Goal: Information Seeking & Learning: Learn about a topic

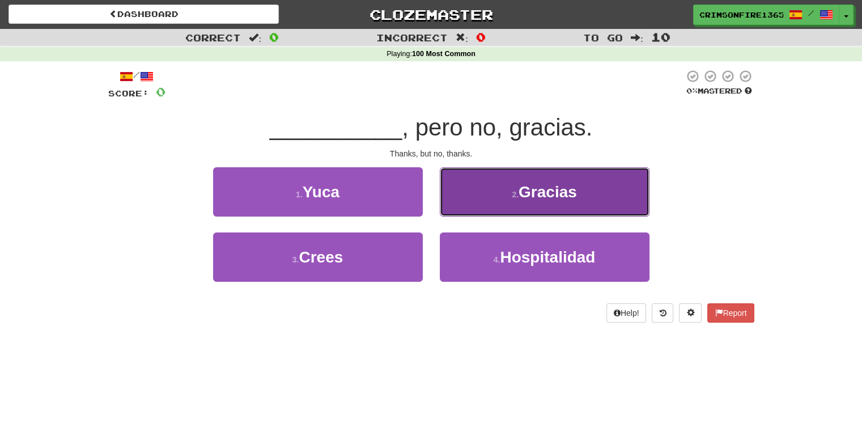
click at [487, 190] on button "2 . Gracias" at bounding box center [545, 191] width 210 height 49
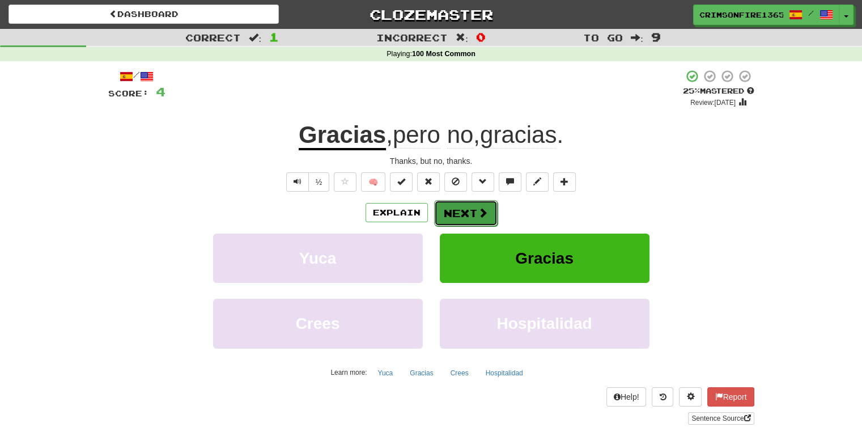
click at [469, 207] on button "Next" at bounding box center [465, 213] width 63 height 26
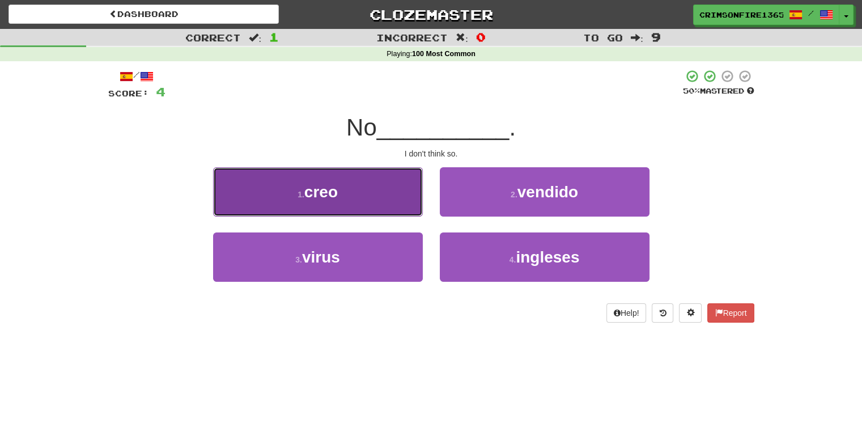
click at [329, 173] on button "1 . creo" at bounding box center [318, 191] width 210 height 49
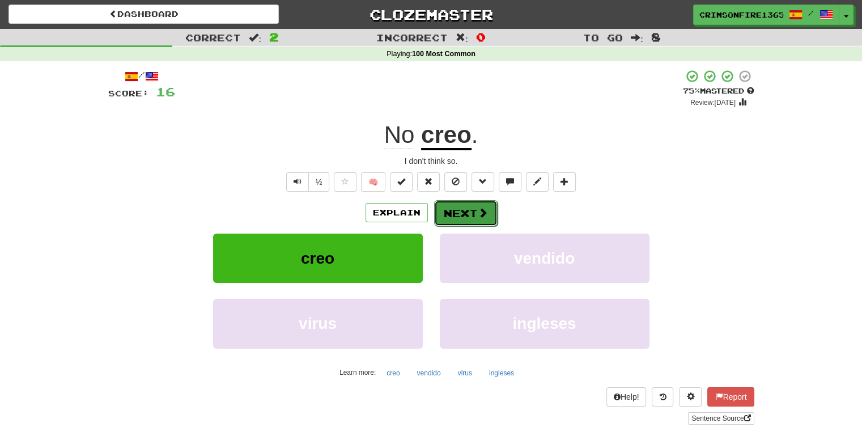
click at [468, 207] on button "Next" at bounding box center [465, 213] width 63 height 26
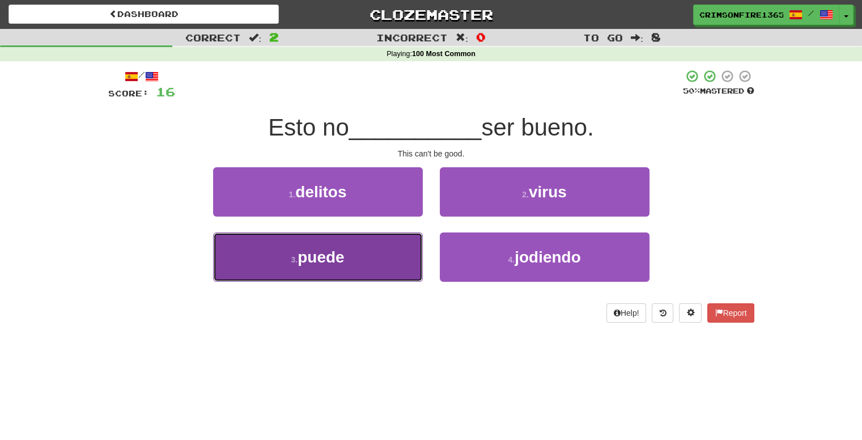
click at [358, 252] on button "3 . puede" at bounding box center [318, 256] width 210 height 49
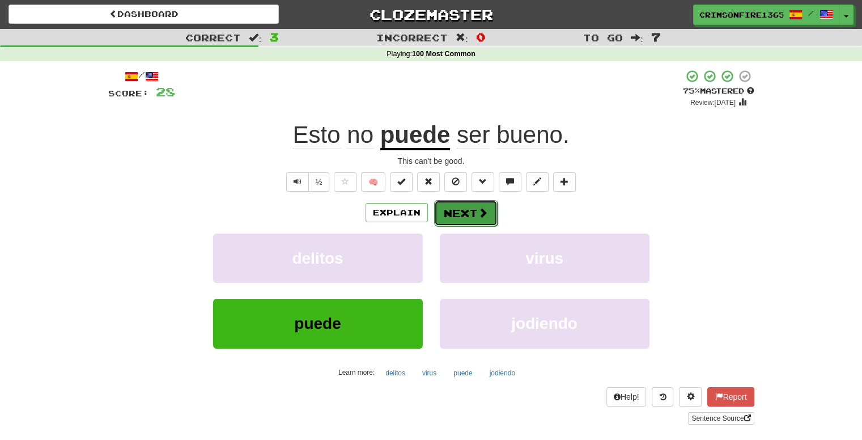
click at [478, 220] on button "Next" at bounding box center [465, 213] width 63 height 26
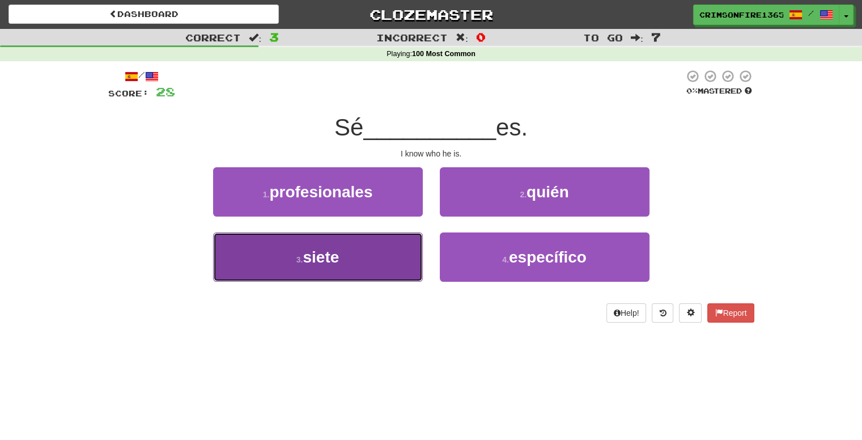
click at [364, 264] on button "3 . siete" at bounding box center [318, 256] width 210 height 49
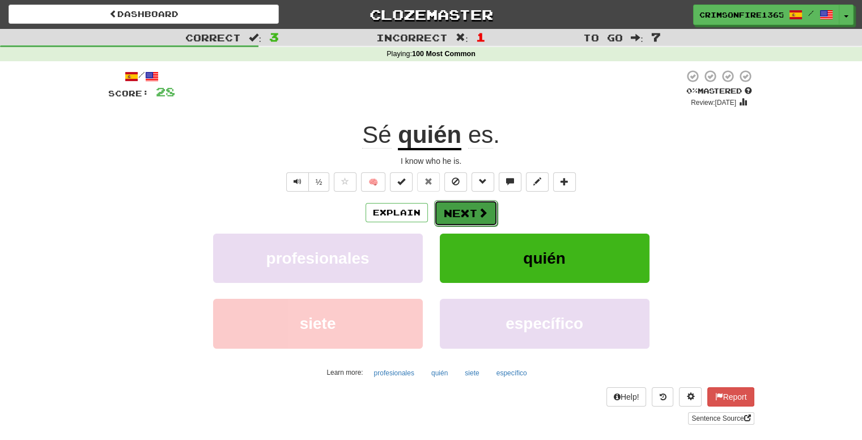
click at [472, 219] on button "Next" at bounding box center [465, 213] width 63 height 26
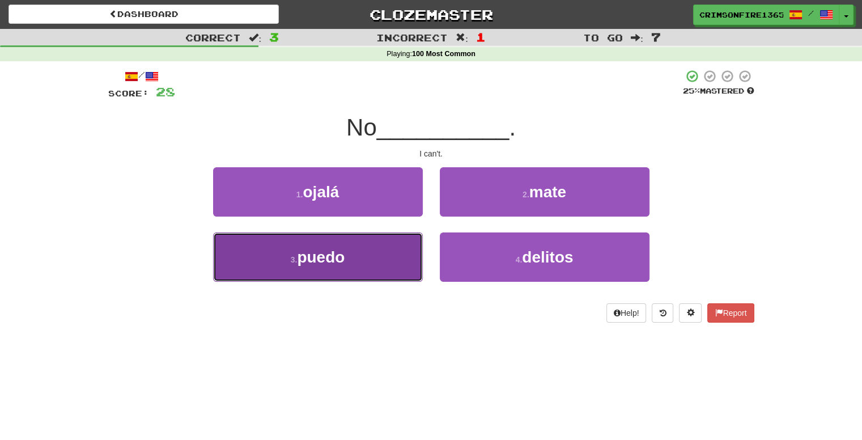
click at [392, 239] on button "3 . puedo" at bounding box center [318, 256] width 210 height 49
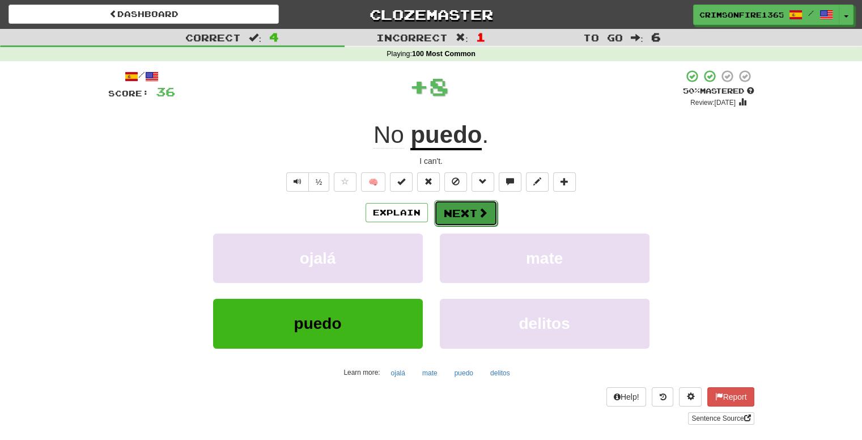
click at [478, 202] on button "Next" at bounding box center [465, 213] width 63 height 26
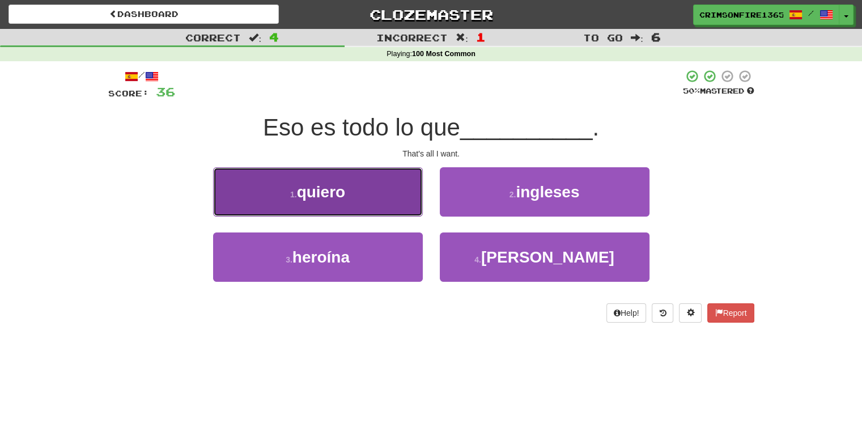
click at [368, 198] on button "1 . quiero" at bounding box center [318, 191] width 210 height 49
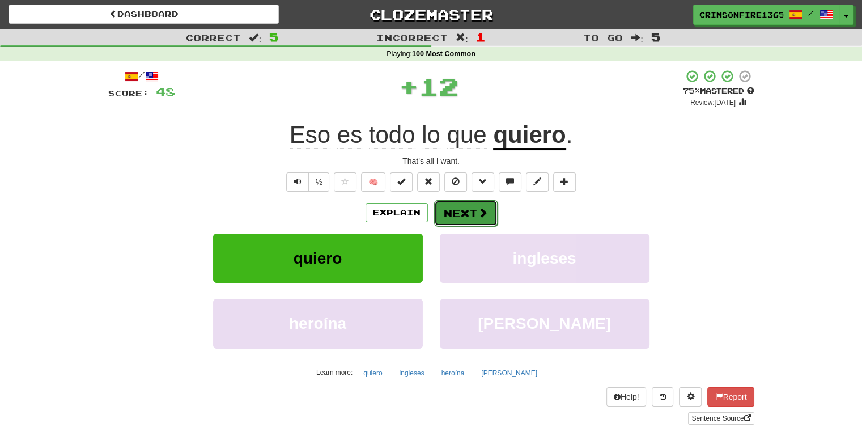
click at [456, 220] on button "Next" at bounding box center [465, 213] width 63 height 26
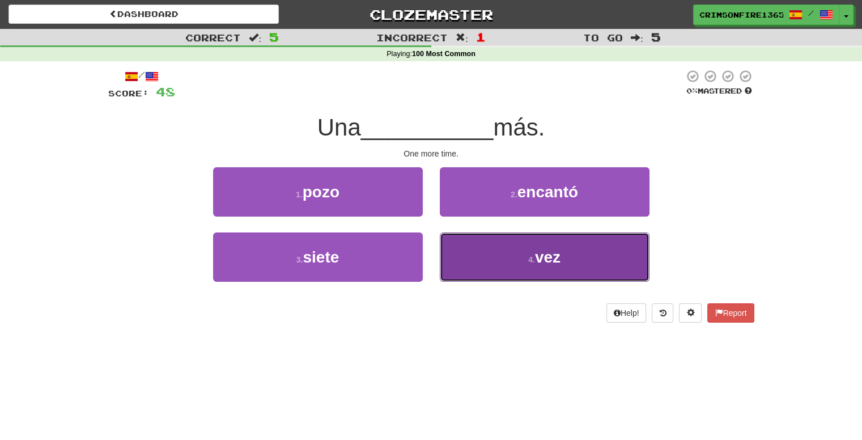
click at [577, 248] on button "4 . vez" at bounding box center [545, 256] width 210 height 49
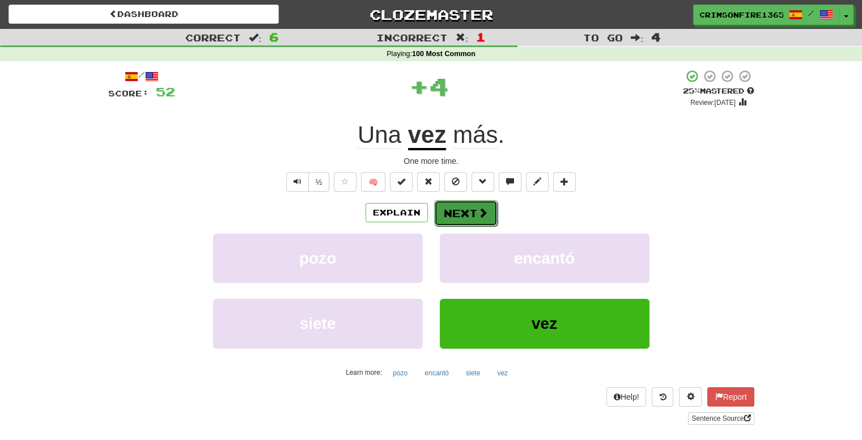
click at [466, 215] on button "Next" at bounding box center [465, 213] width 63 height 26
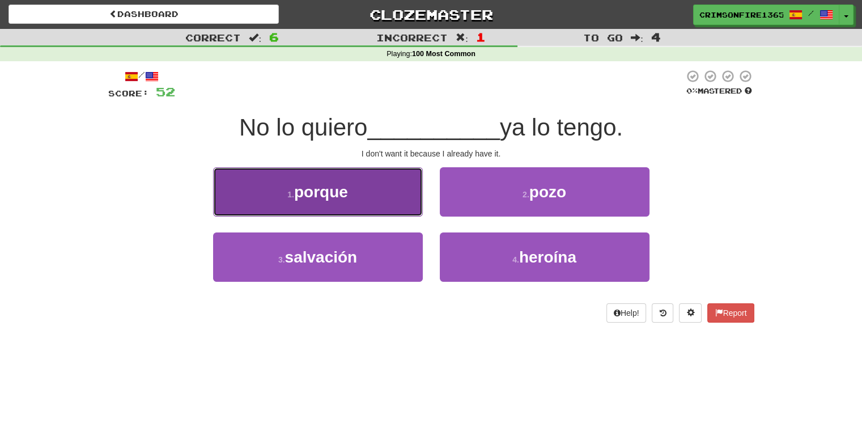
click at [372, 194] on button "1 . porque" at bounding box center [318, 191] width 210 height 49
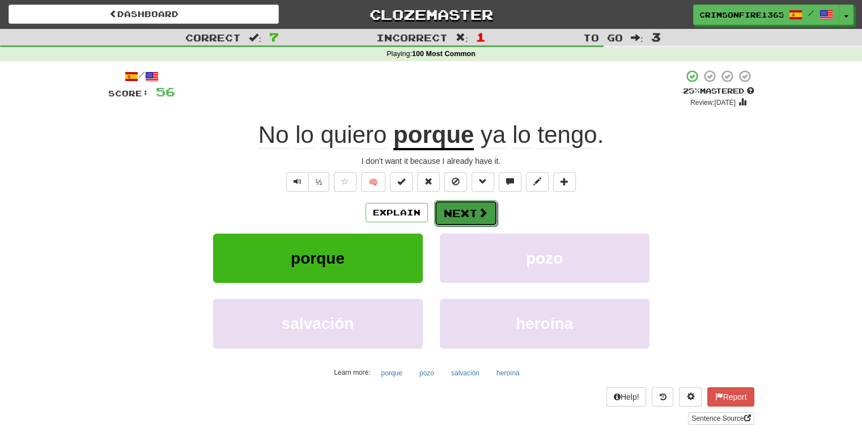
click at [449, 220] on button "Next" at bounding box center [465, 213] width 63 height 26
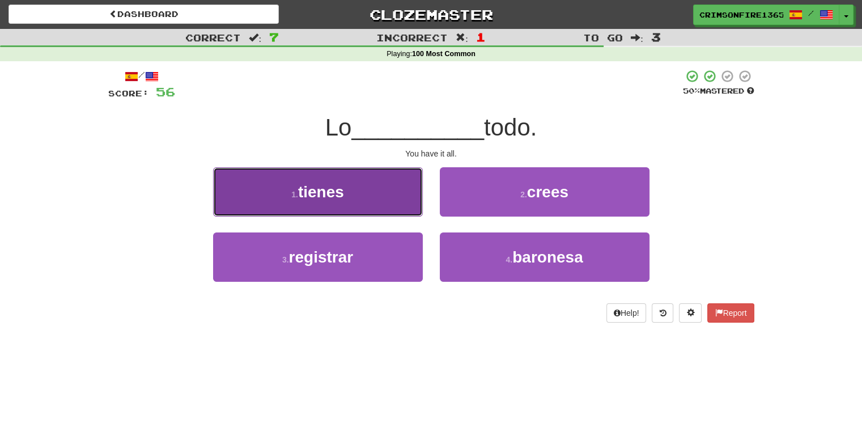
click at [394, 205] on button "1 . tienes" at bounding box center [318, 191] width 210 height 49
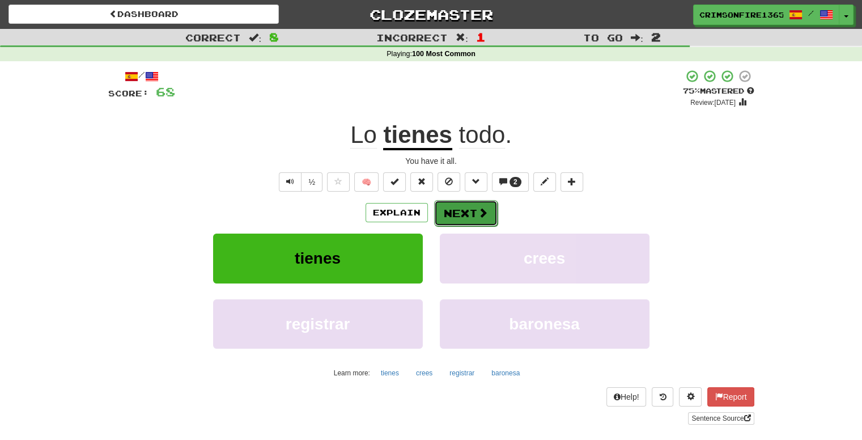
click at [472, 205] on button "Next" at bounding box center [465, 213] width 63 height 26
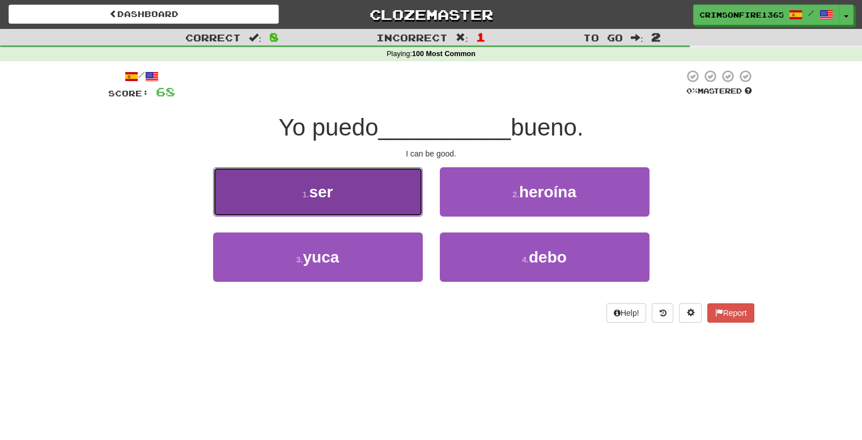
click at [382, 198] on button "1 . ser" at bounding box center [318, 191] width 210 height 49
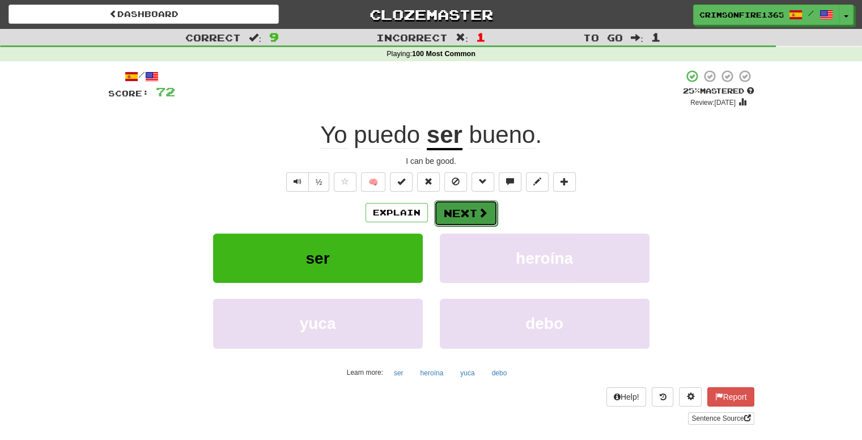
click at [469, 216] on button "Next" at bounding box center [465, 213] width 63 height 26
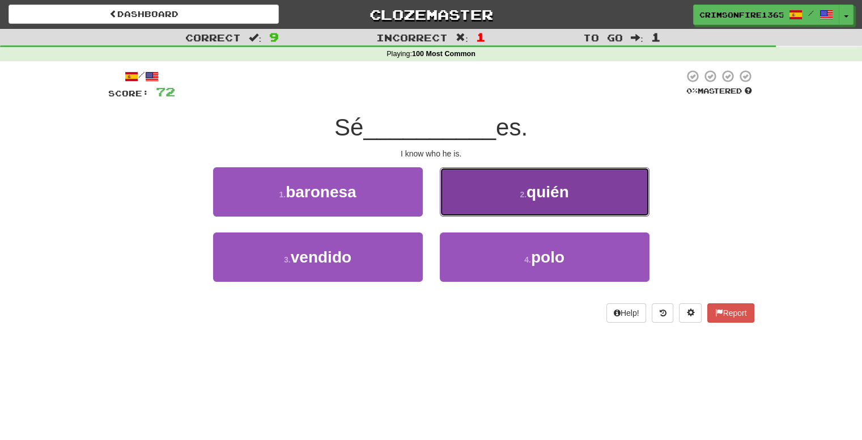
click at [499, 190] on button "2 . quién" at bounding box center [545, 191] width 210 height 49
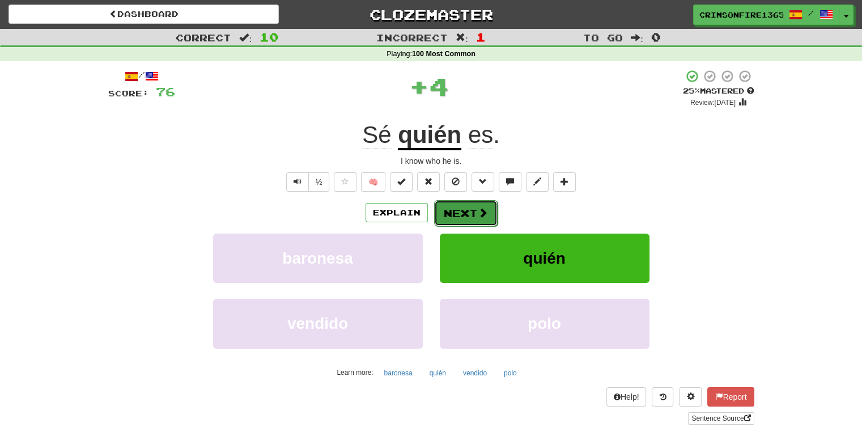
click at [452, 202] on button "Next" at bounding box center [465, 213] width 63 height 26
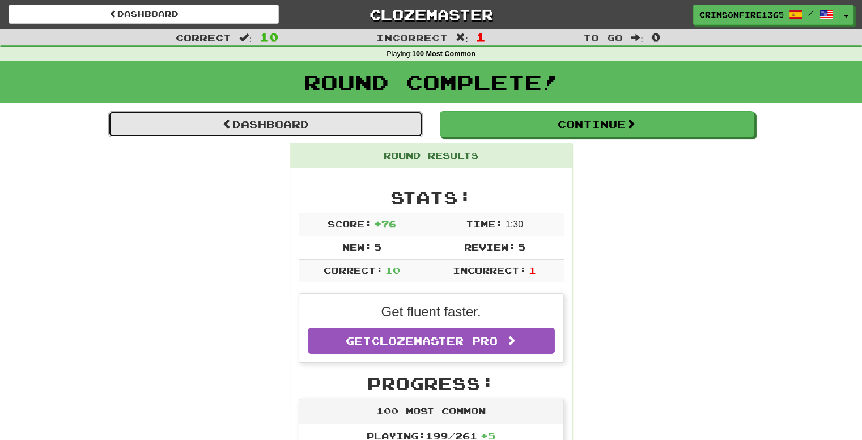
click at [289, 124] on link "Dashboard" at bounding box center [265, 124] width 315 height 26
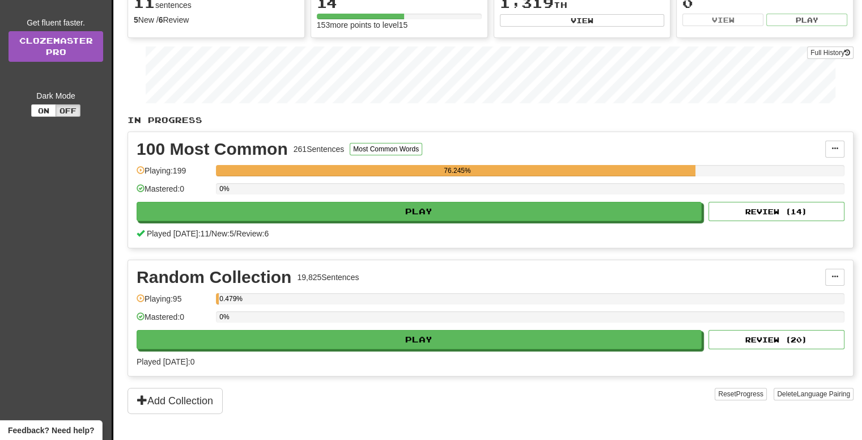
scroll to position [185, 0]
